Goal: Information Seeking & Learning: Learn about a topic

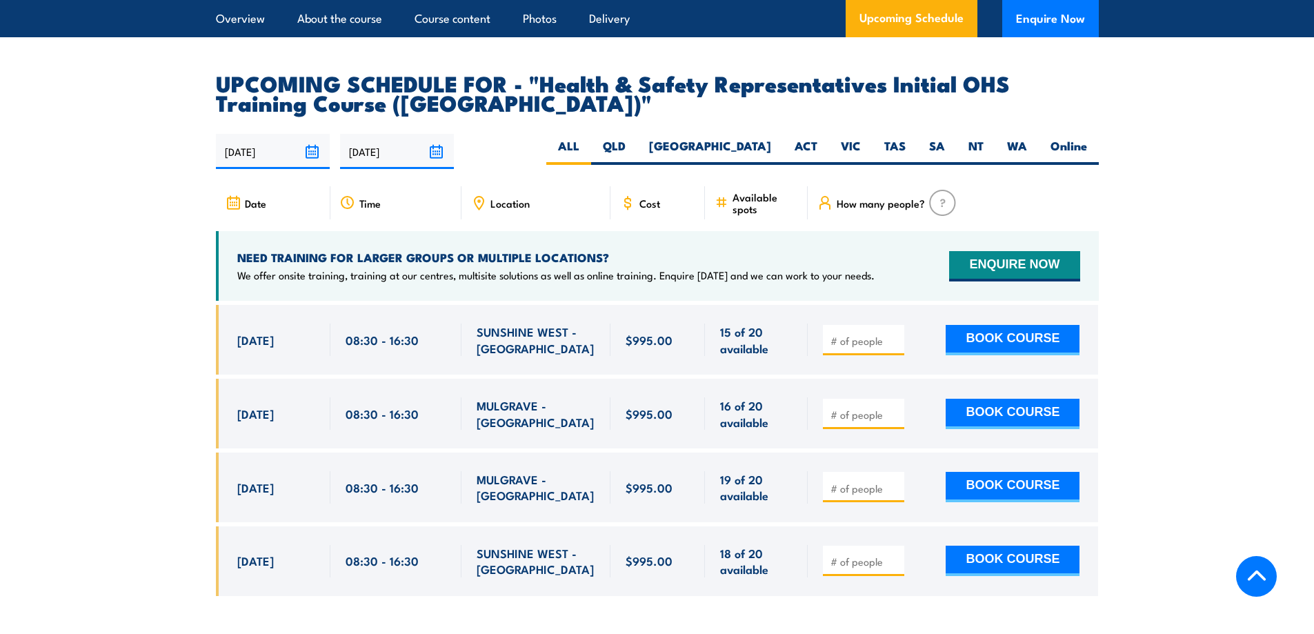
scroll to position [2344, 0]
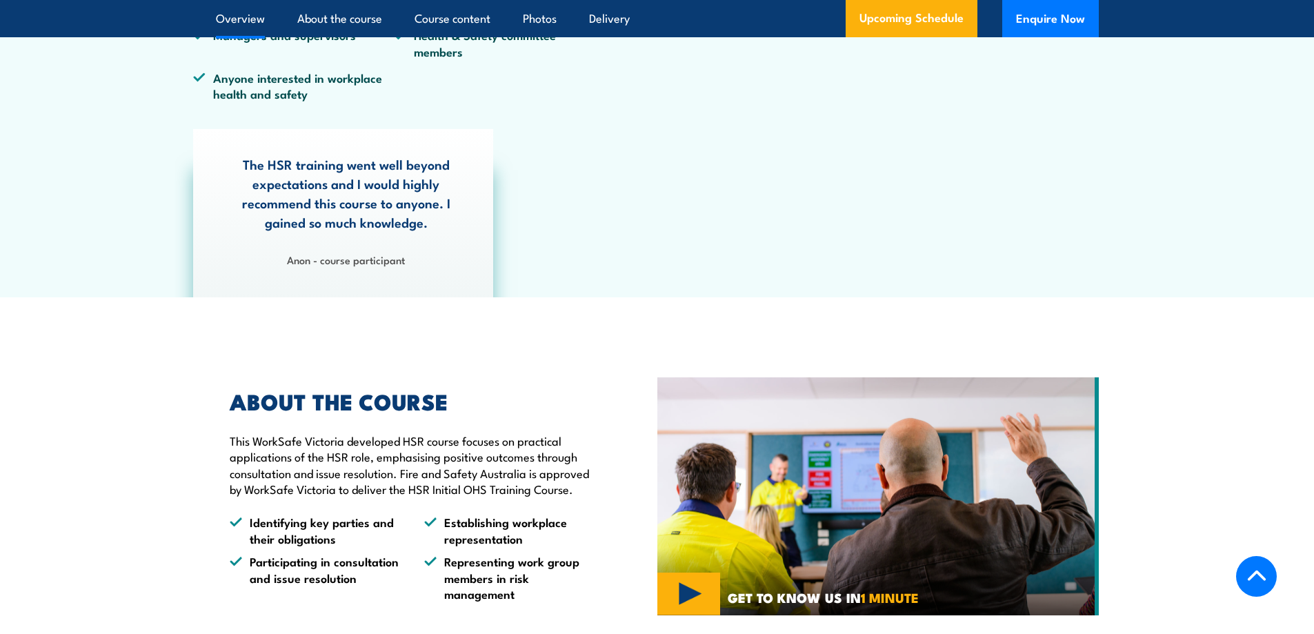
scroll to position [207, 0]
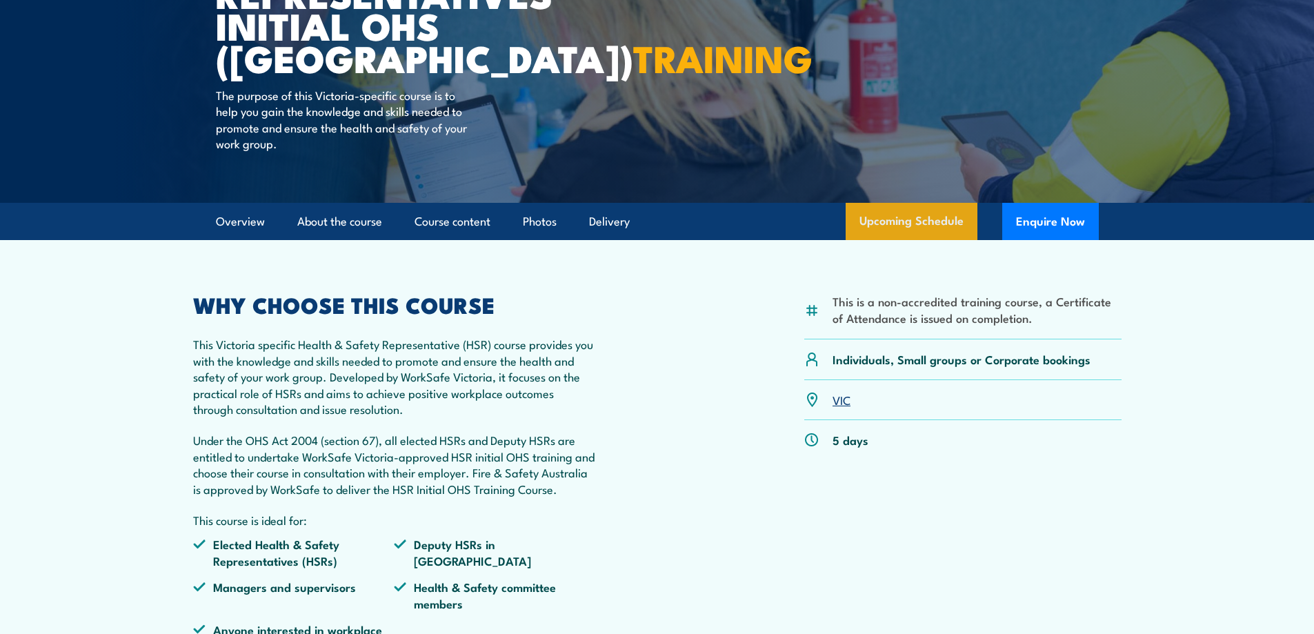
click at [905, 221] on link "Upcoming Schedule" at bounding box center [911, 221] width 132 height 37
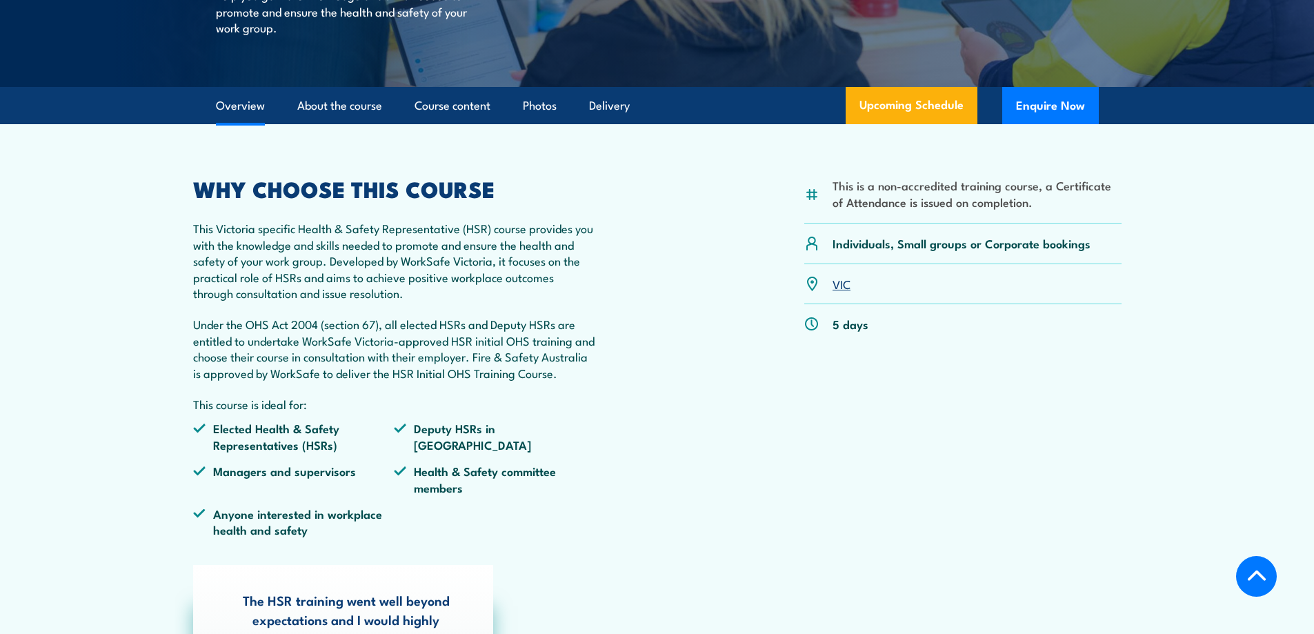
scroll to position [258, 0]
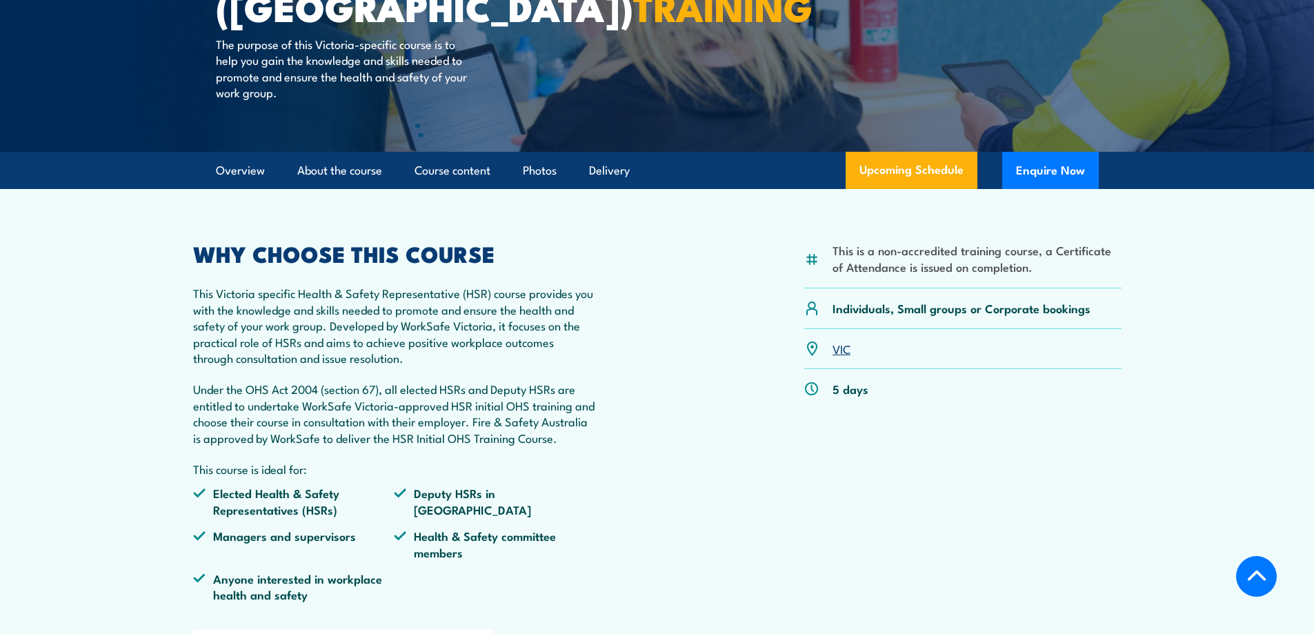
click at [840, 348] on link "VIC" at bounding box center [841, 348] width 18 height 17
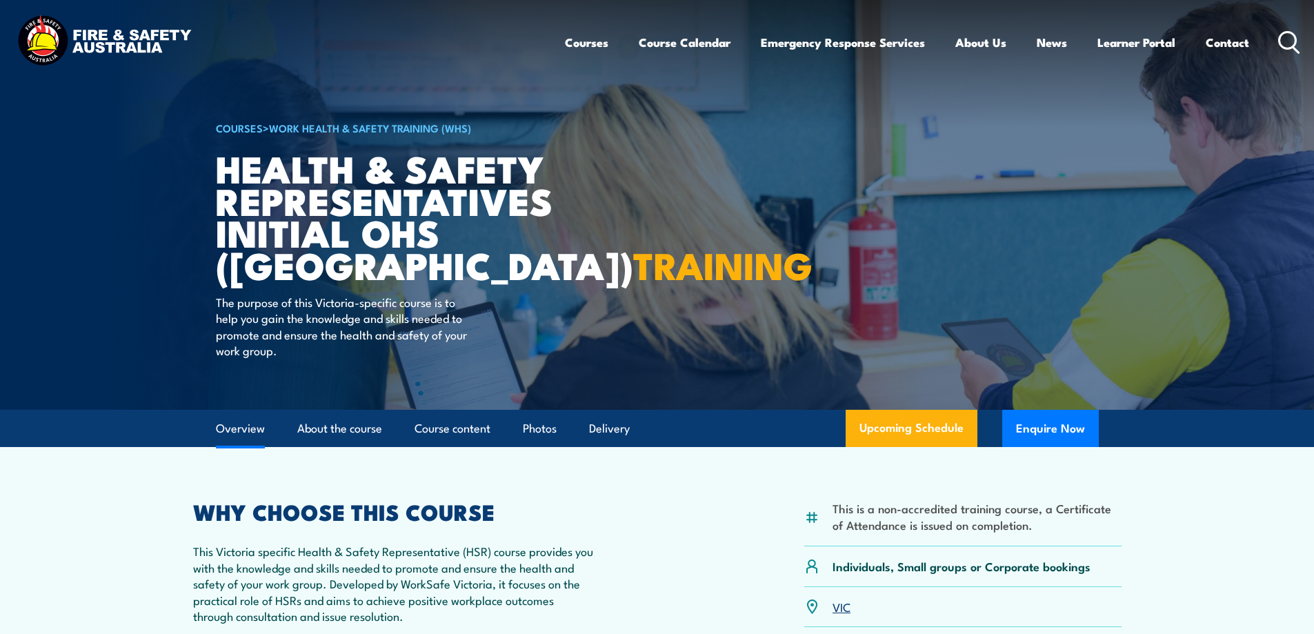
click at [243, 428] on link "Overview" at bounding box center [240, 428] width 49 height 37
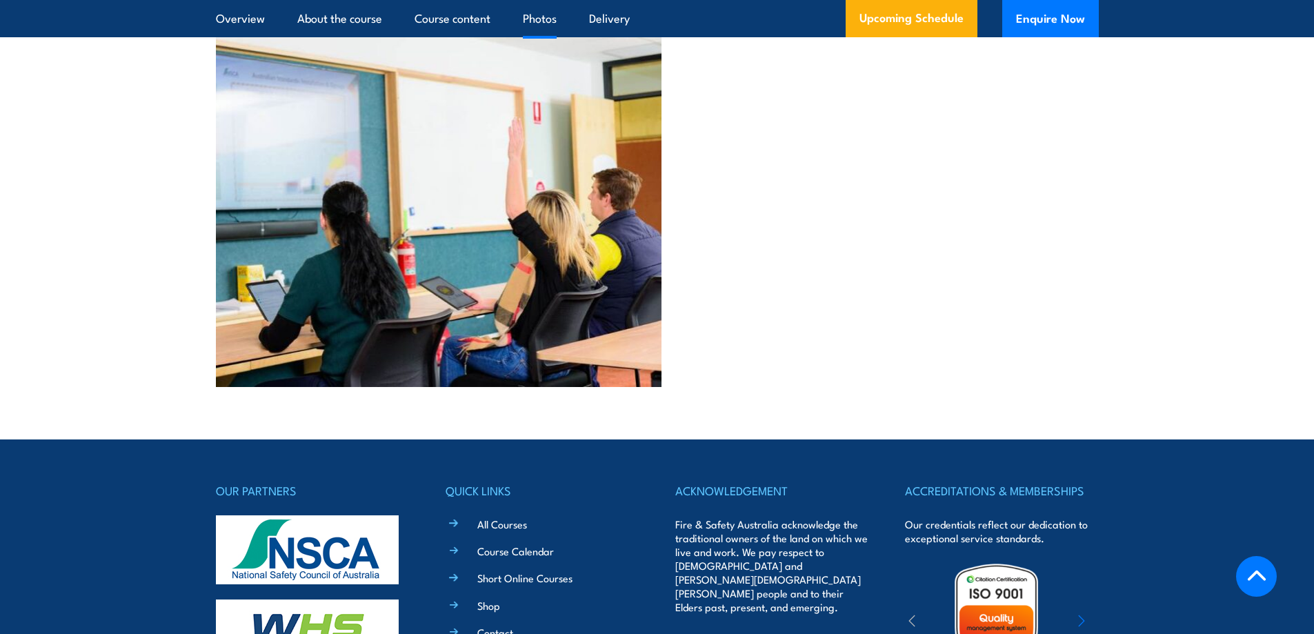
scroll to position [3786, 0]
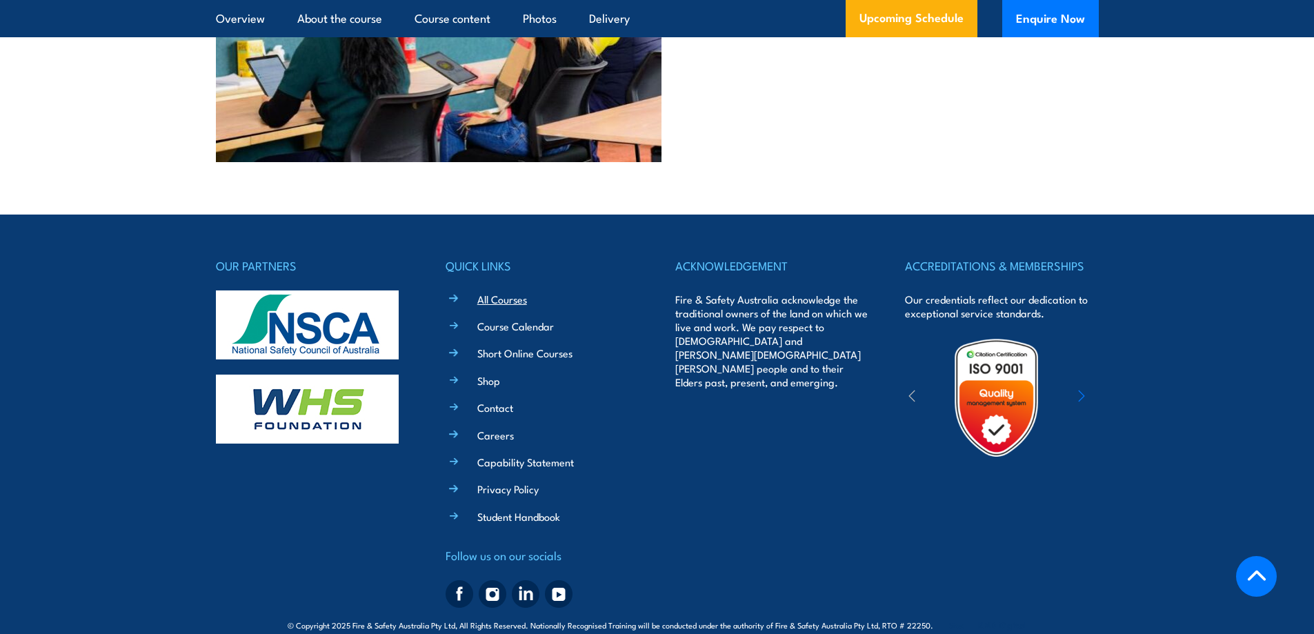
click at [514, 292] on link "All Courses" at bounding box center [502, 299] width 50 height 14
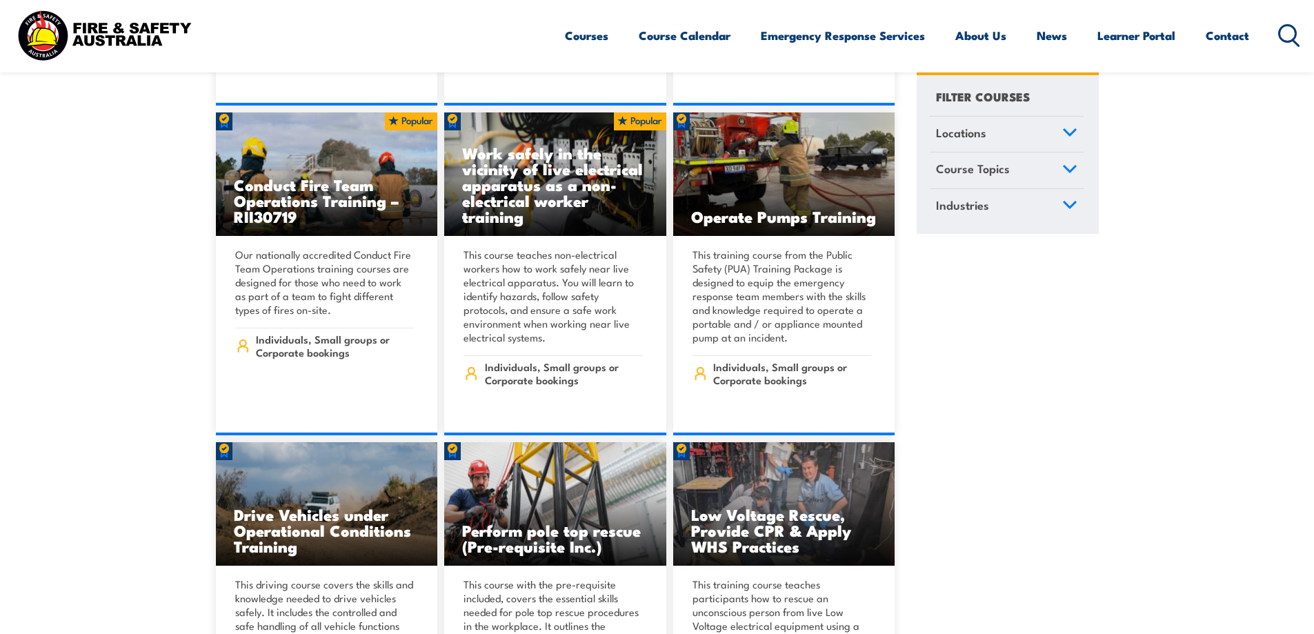
scroll to position [2344, 0]
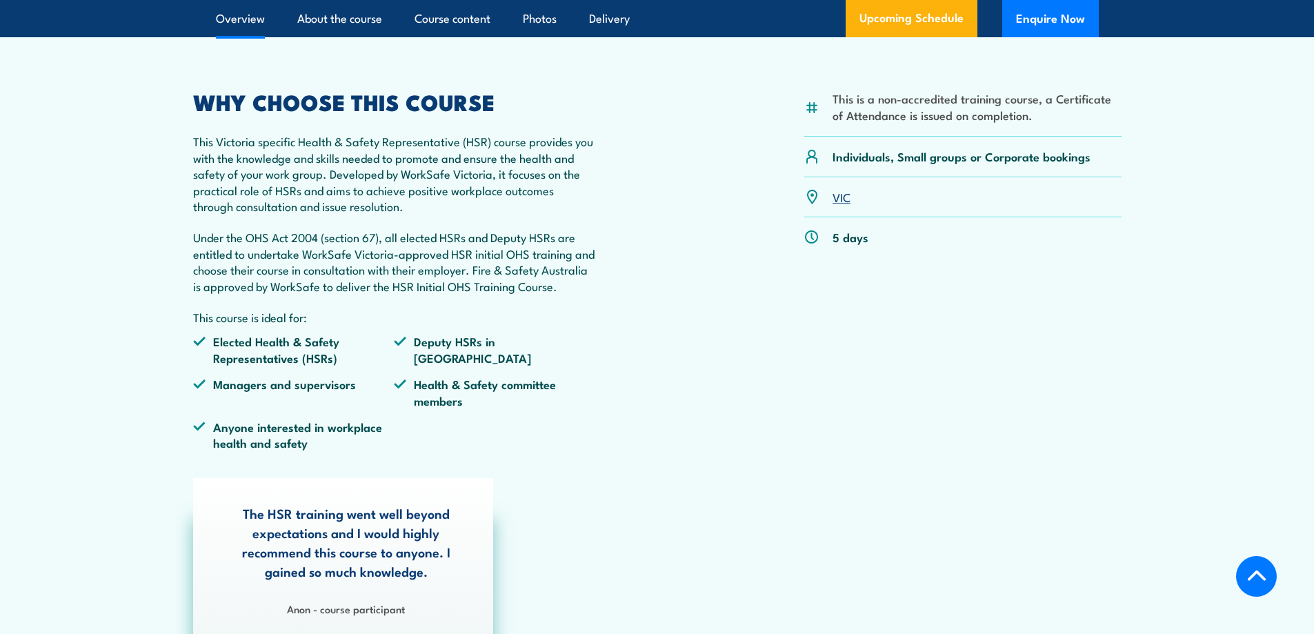
scroll to position [407, 0]
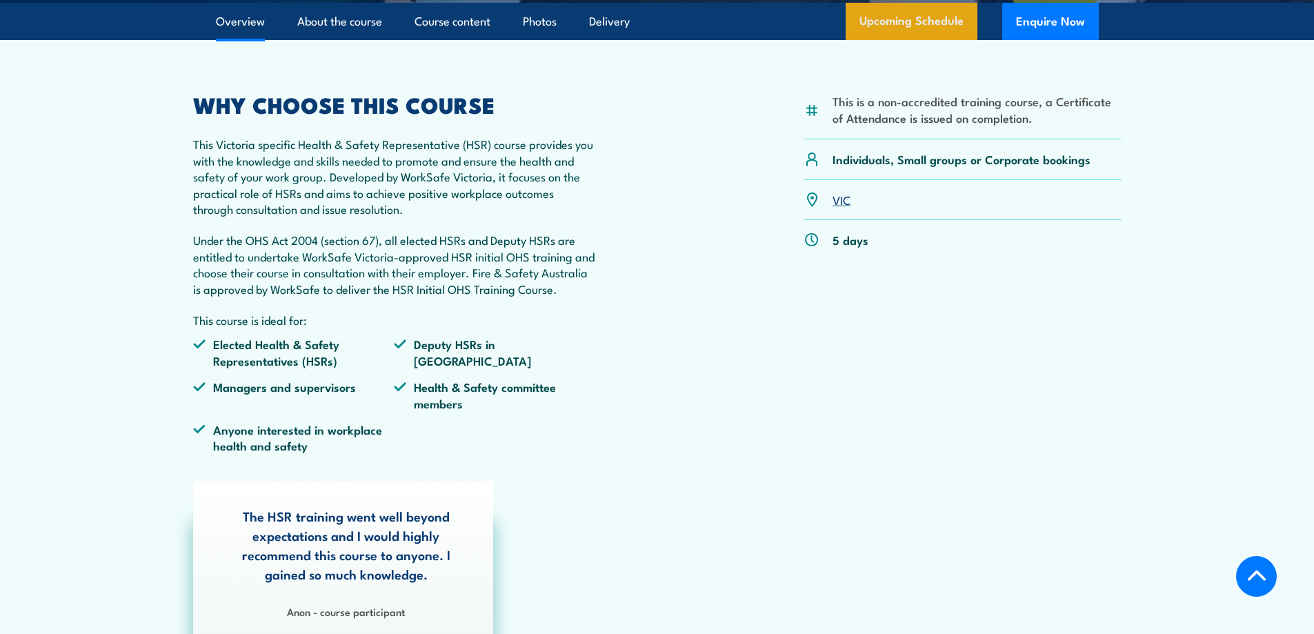
click at [912, 19] on link "Upcoming Schedule" at bounding box center [911, 21] width 132 height 37
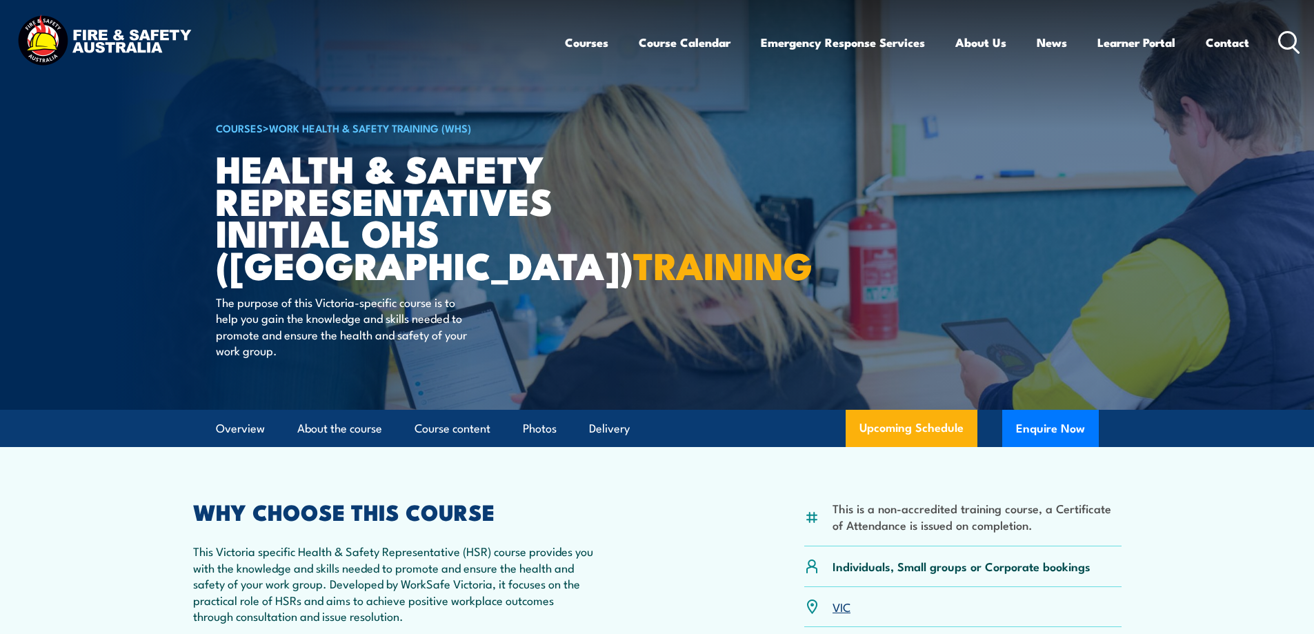
click at [1289, 38] on icon at bounding box center [1289, 42] width 22 height 23
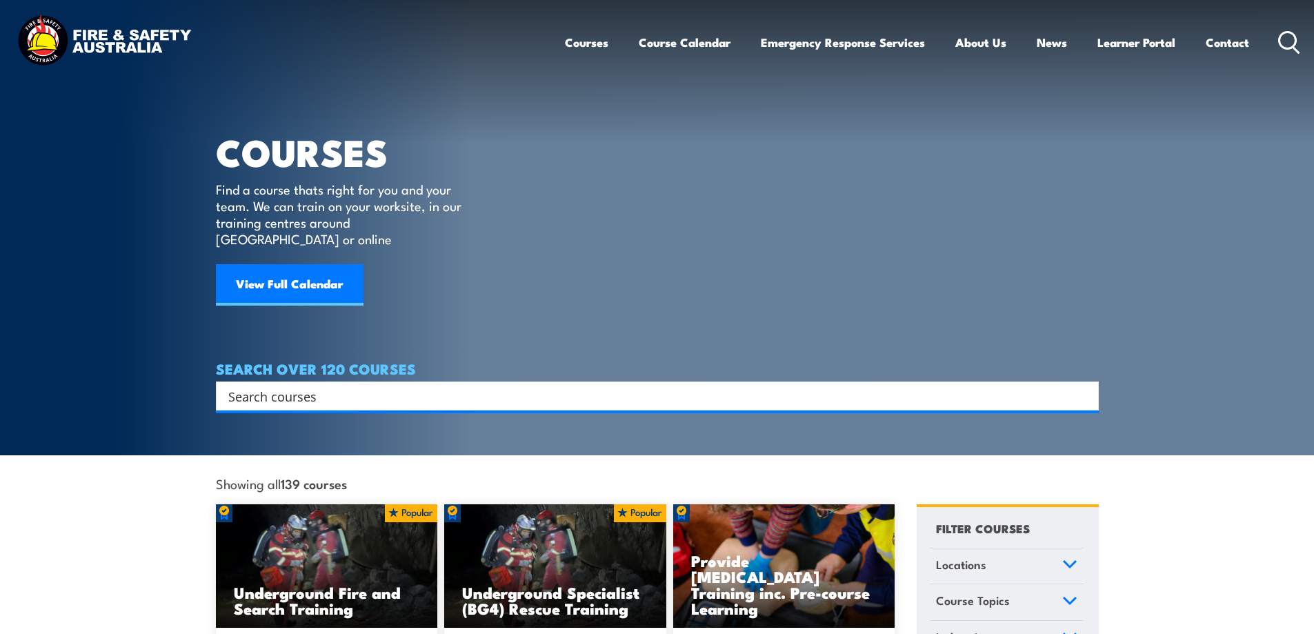
click at [344, 385] on input "Search input" at bounding box center [648, 395] width 840 height 21
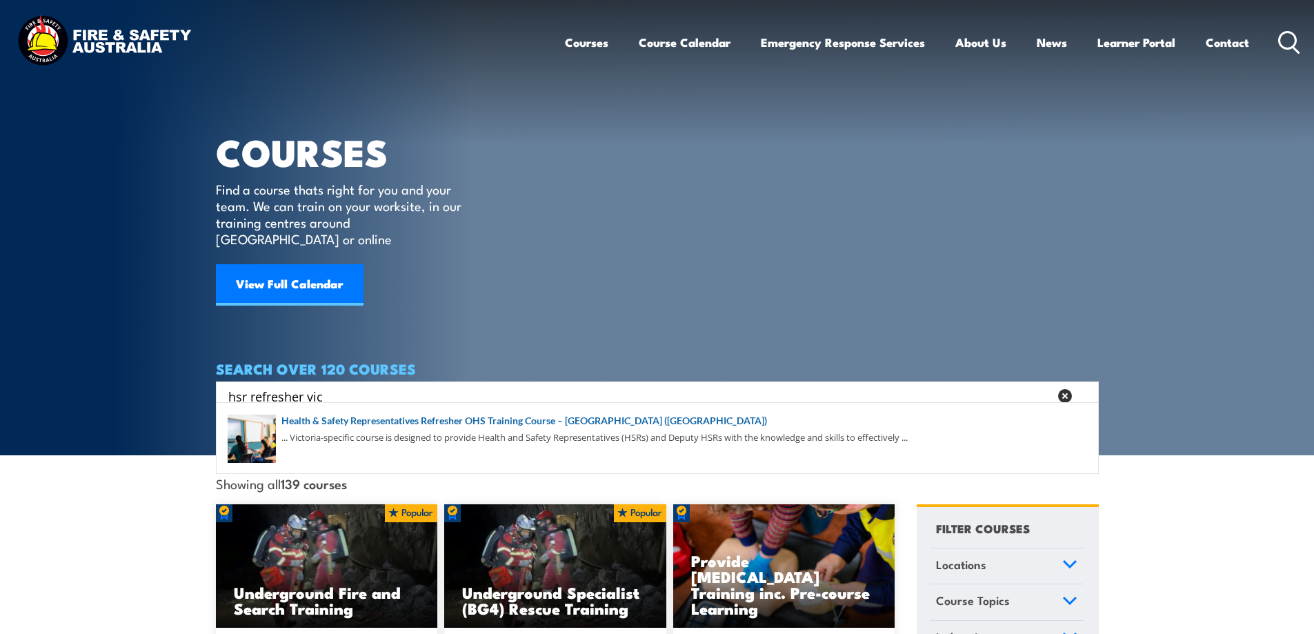
type input "hsr refresher vic"
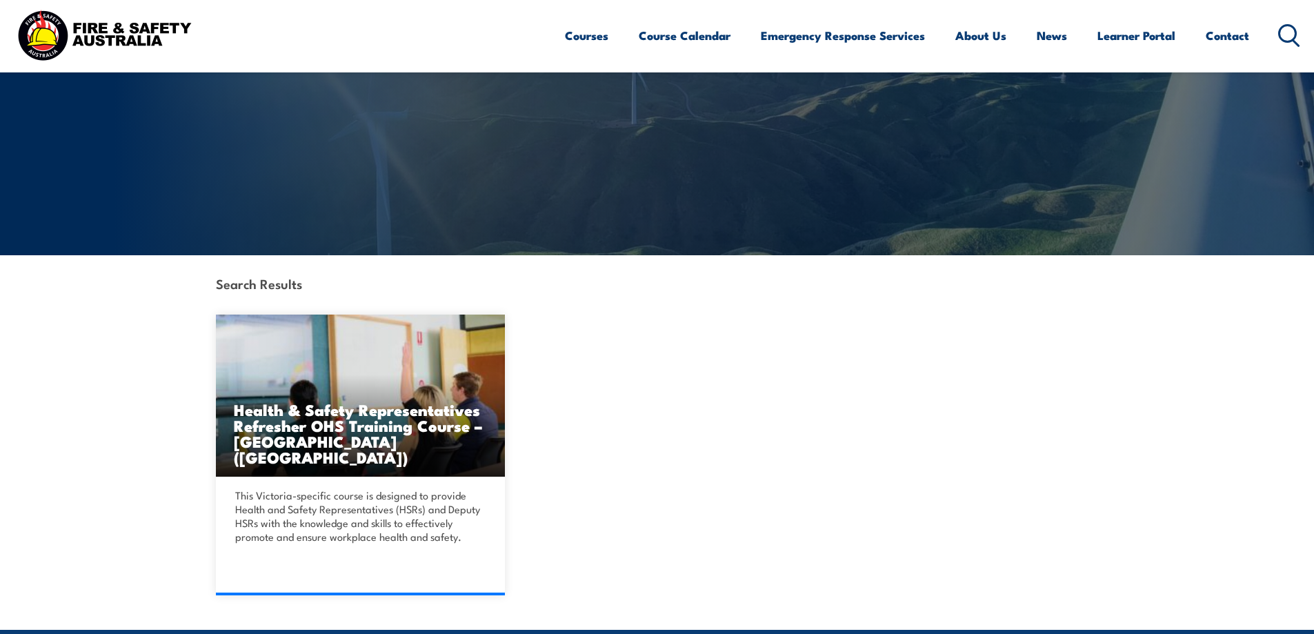
scroll to position [207, 0]
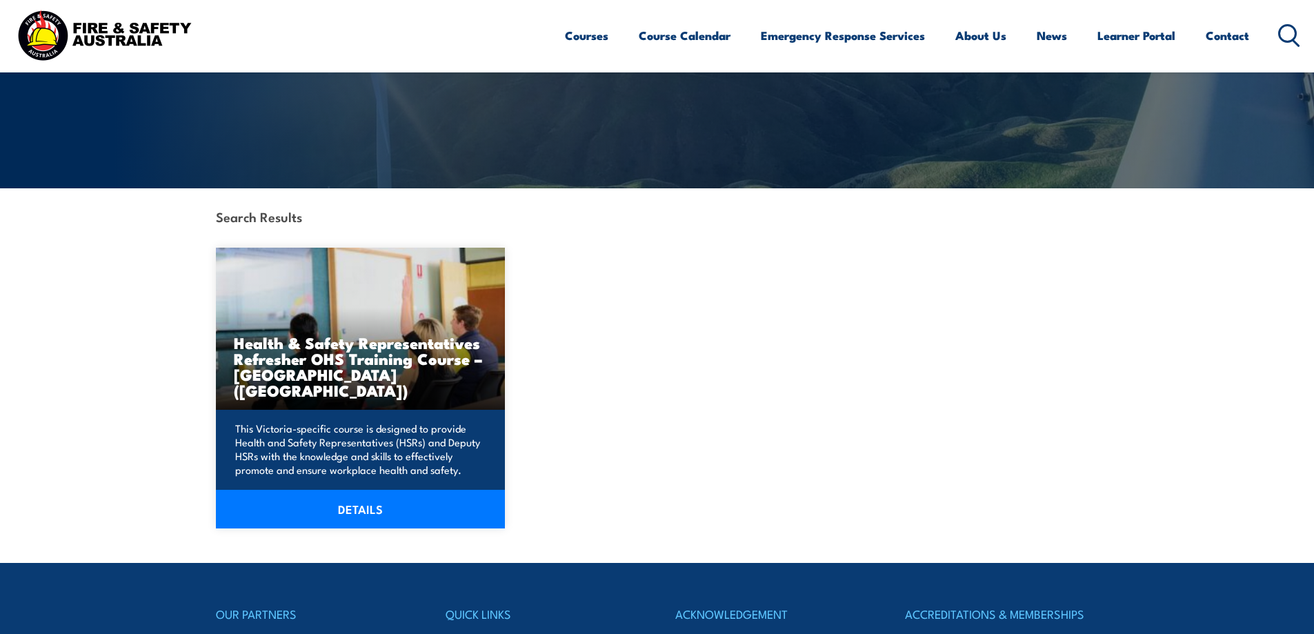
click at [370, 369] on h3 "Health & Safety Representatives Refresher OHS Training Course – Plant (VIC)" at bounding box center [361, 365] width 254 height 63
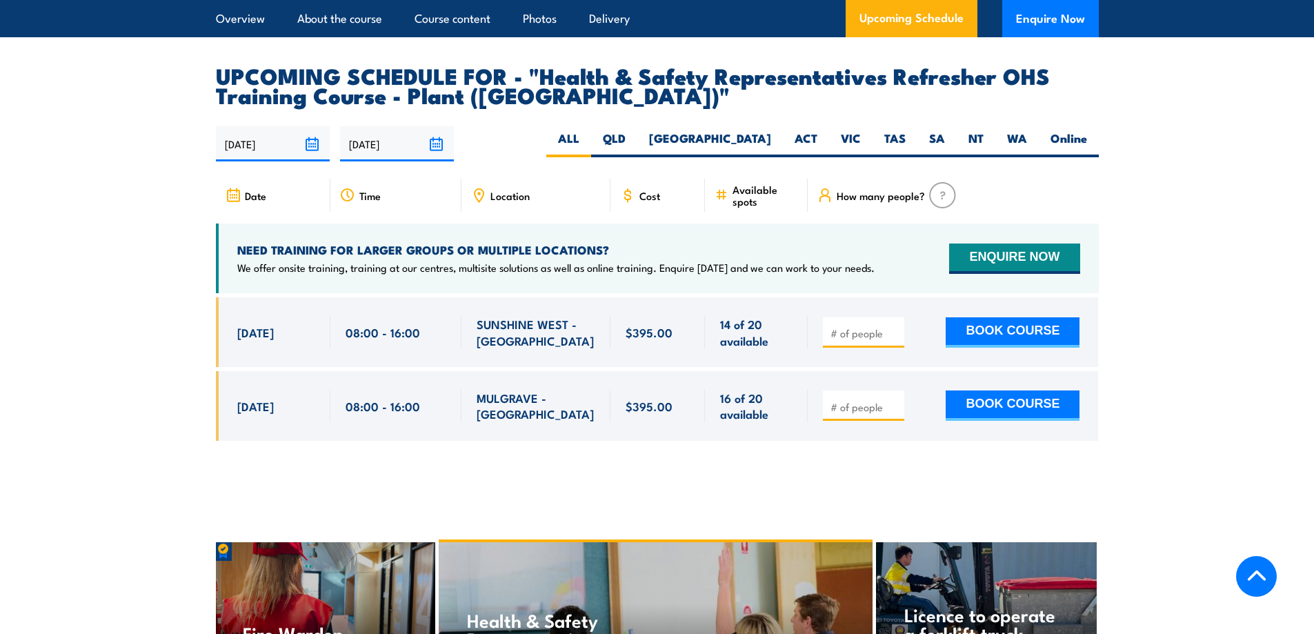
scroll to position [2482, 0]
